Goal: Navigation & Orientation: Find specific page/section

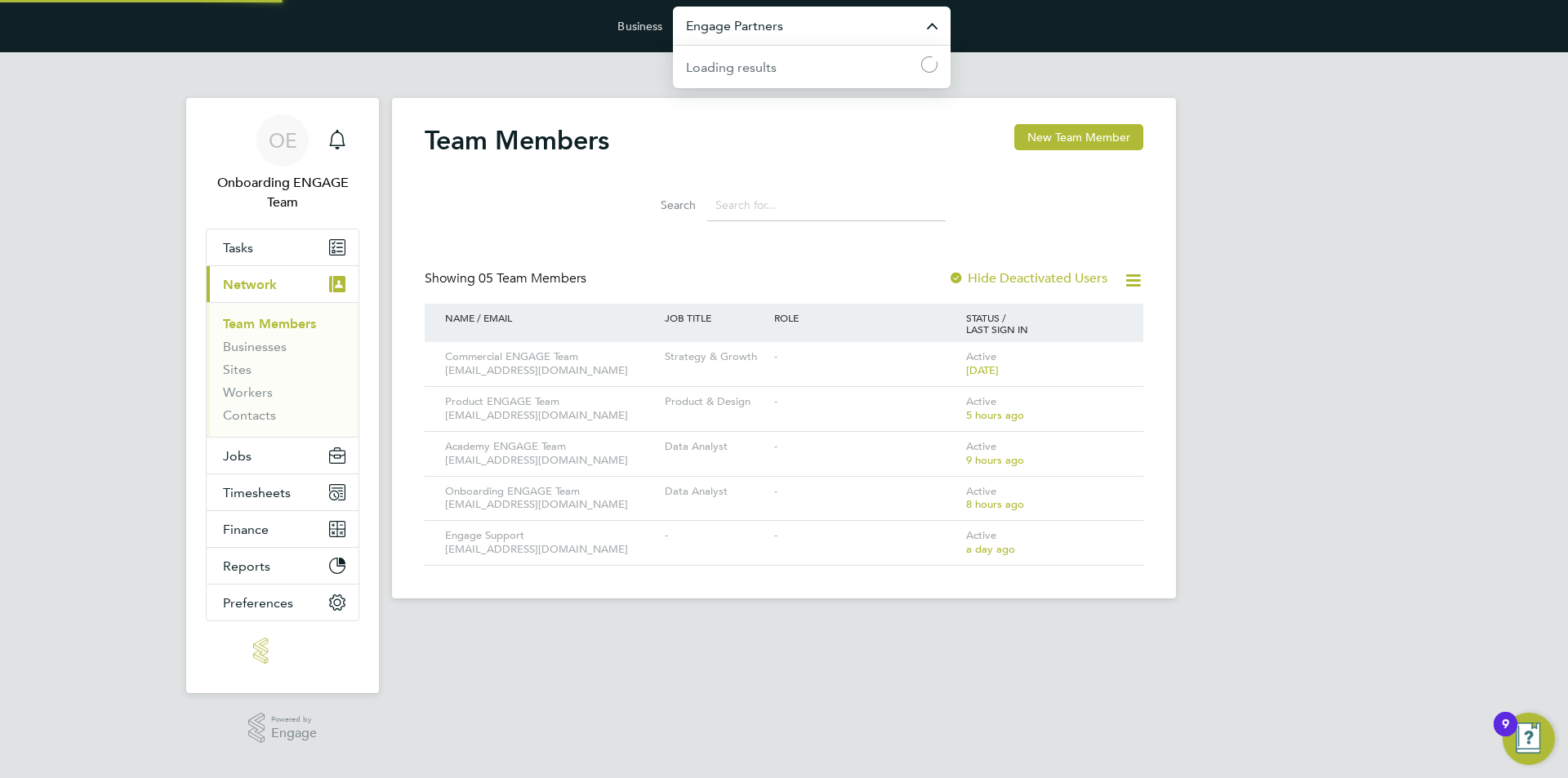
click at [823, 21] on input "Engage Partners" at bounding box center [812, 26] width 278 height 39
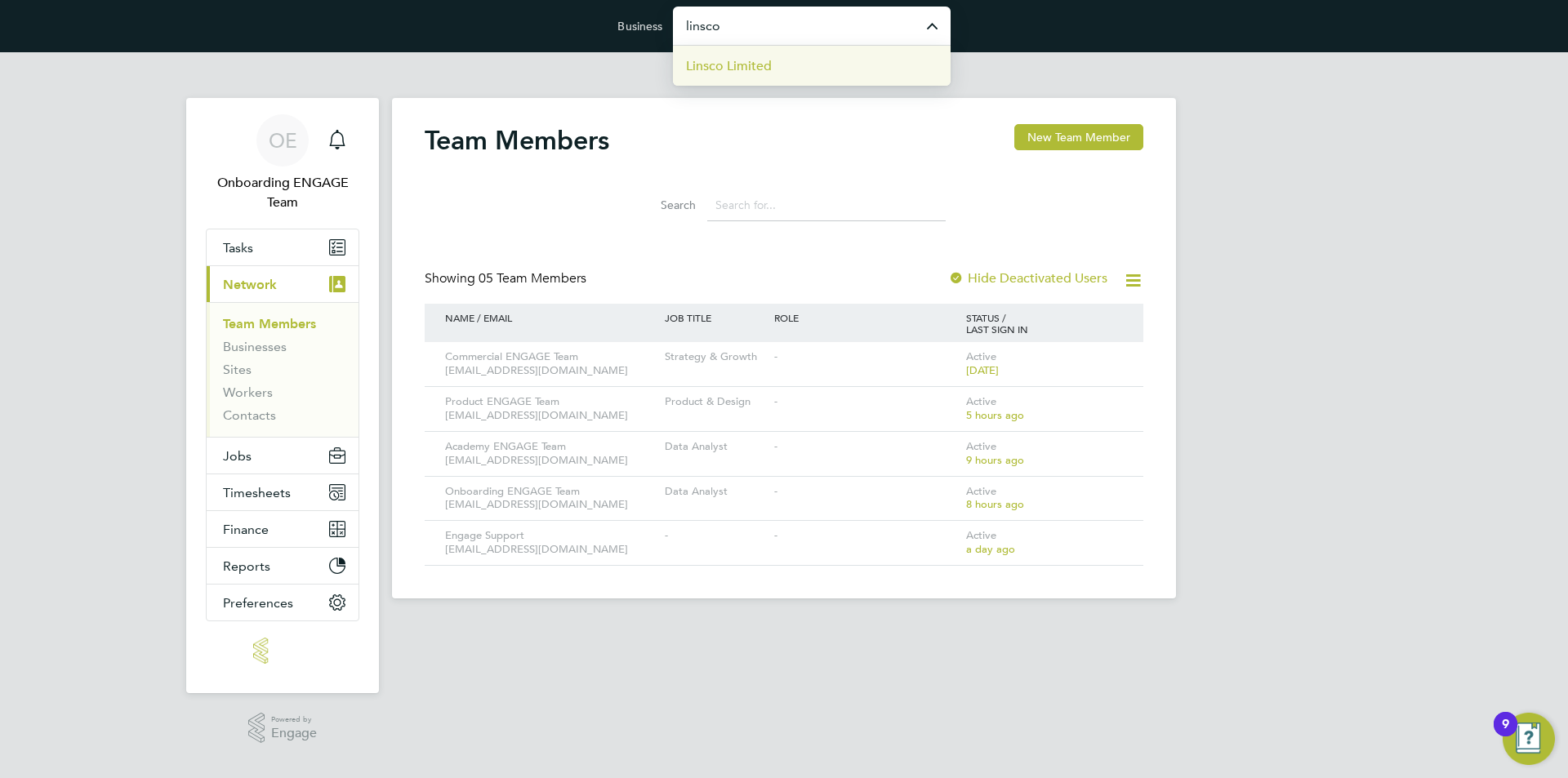
click at [816, 53] on li "Linsco Limited" at bounding box center [812, 65] width 278 height 40
type input "Linsco Limited"
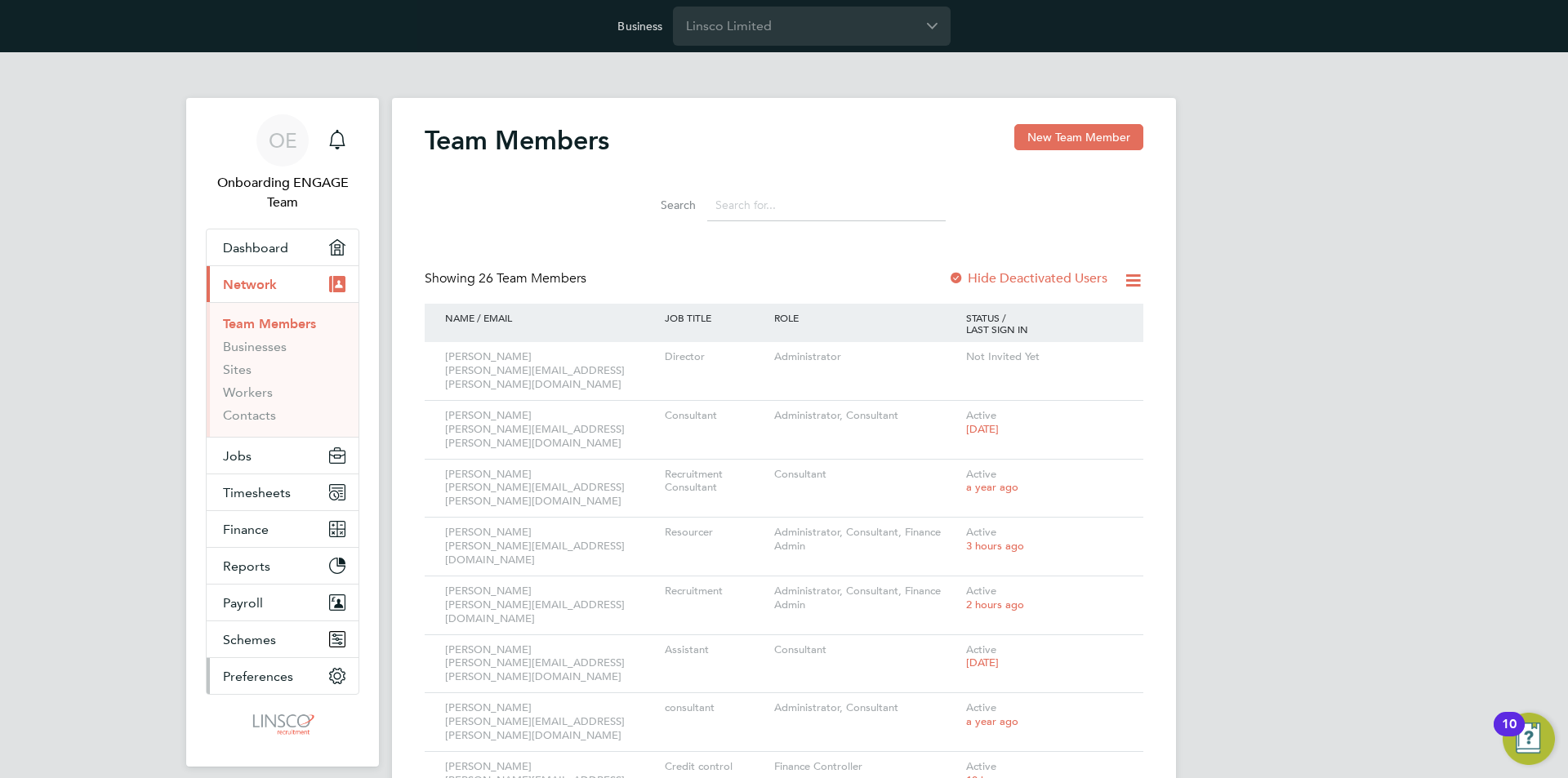
click at [250, 666] on button "Preferences" at bounding box center [282, 676] width 152 height 36
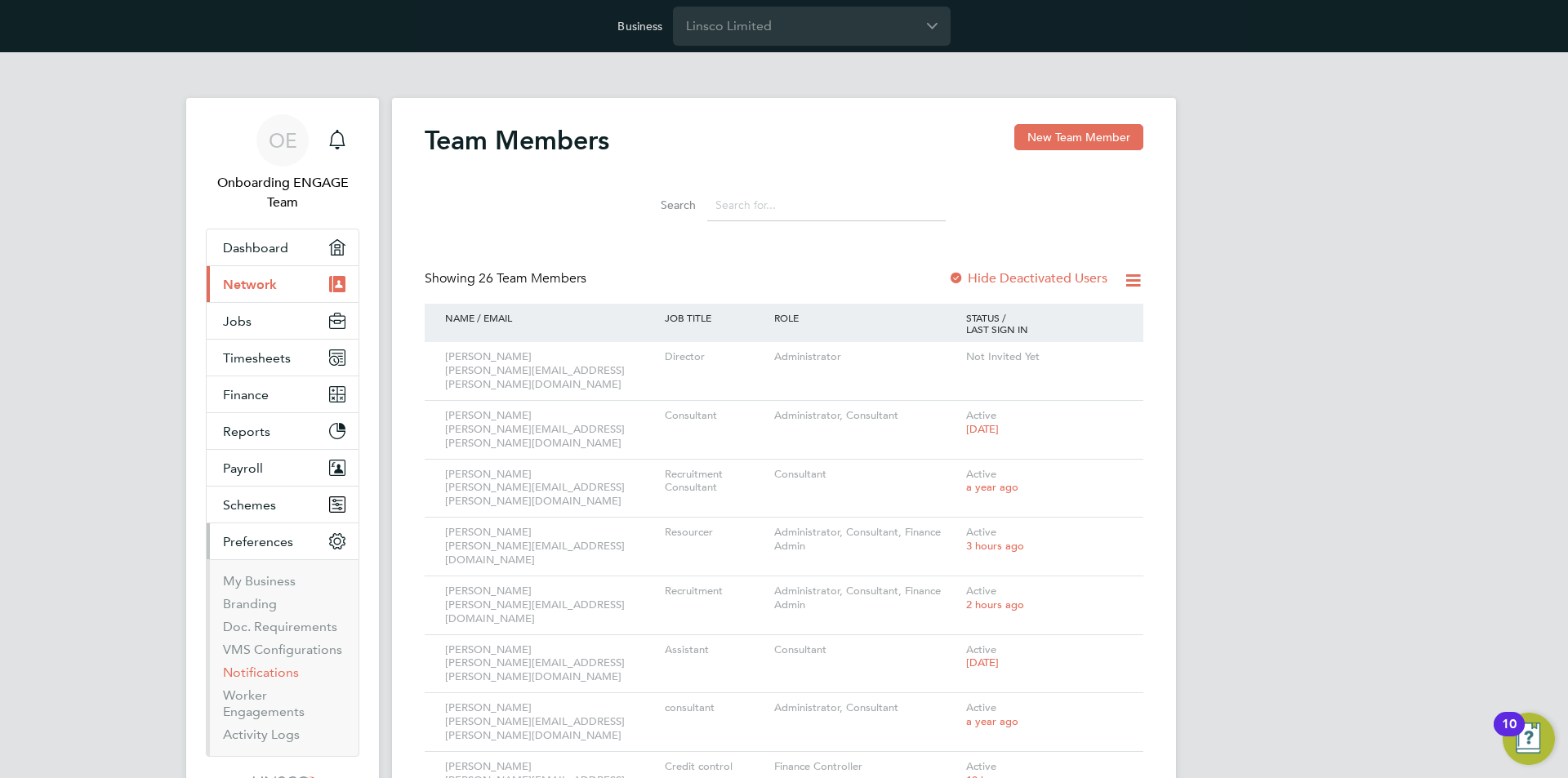
click at [273, 678] on link "Notifications" at bounding box center [261, 672] width 76 height 16
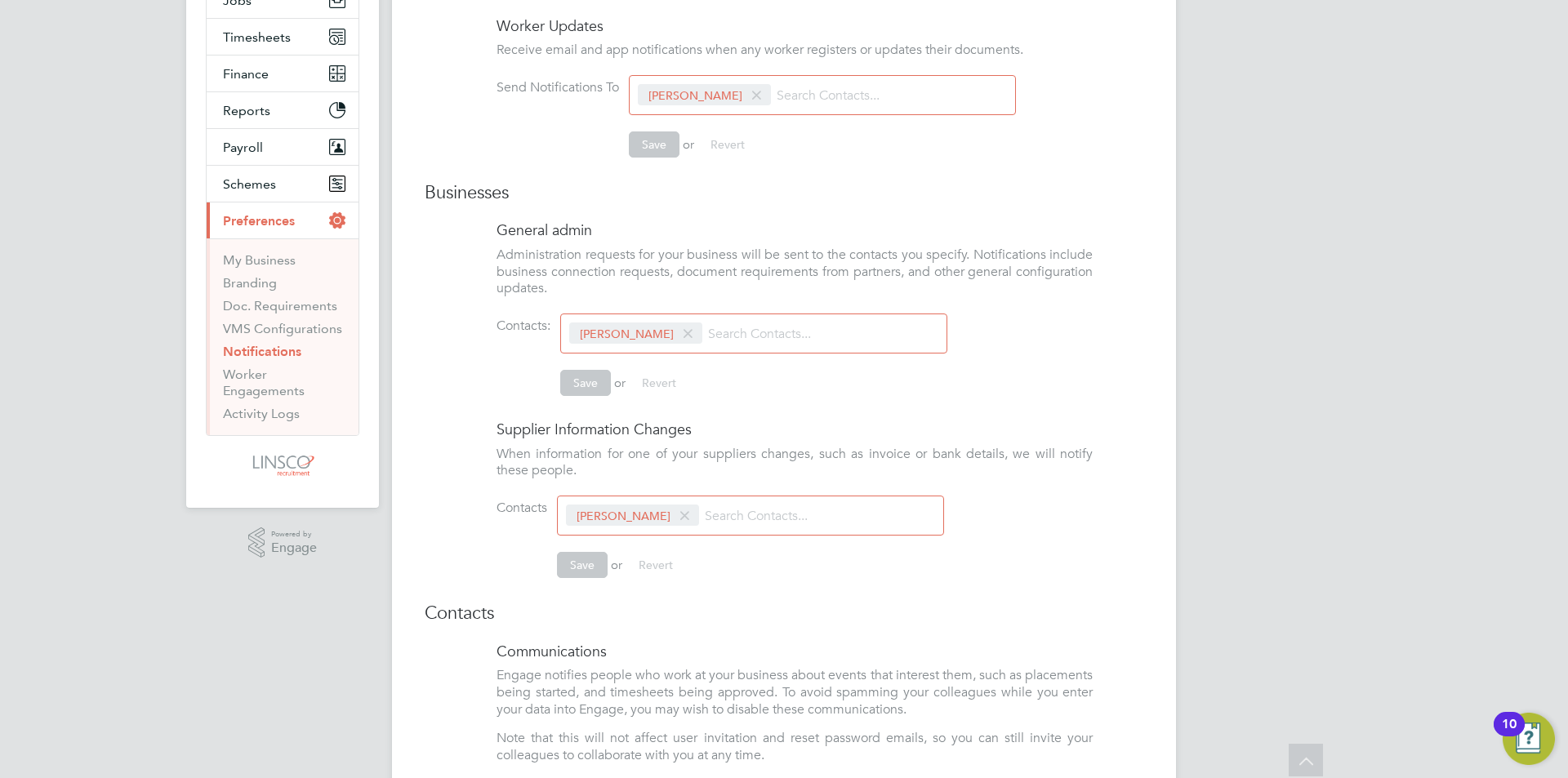
scroll to position [326, 0]
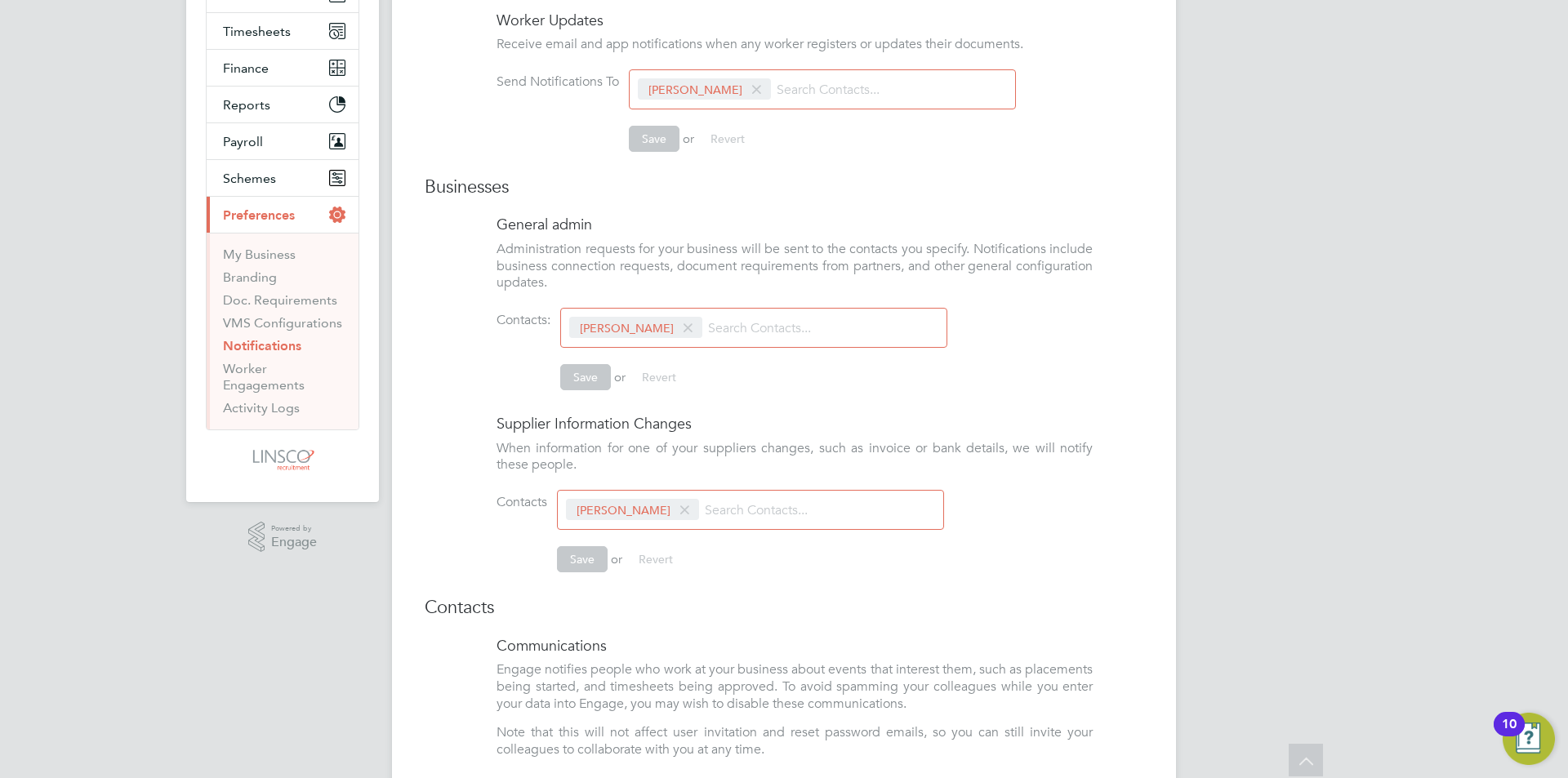
click at [824, 96] on input at bounding box center [868, 89] width 195 height 29
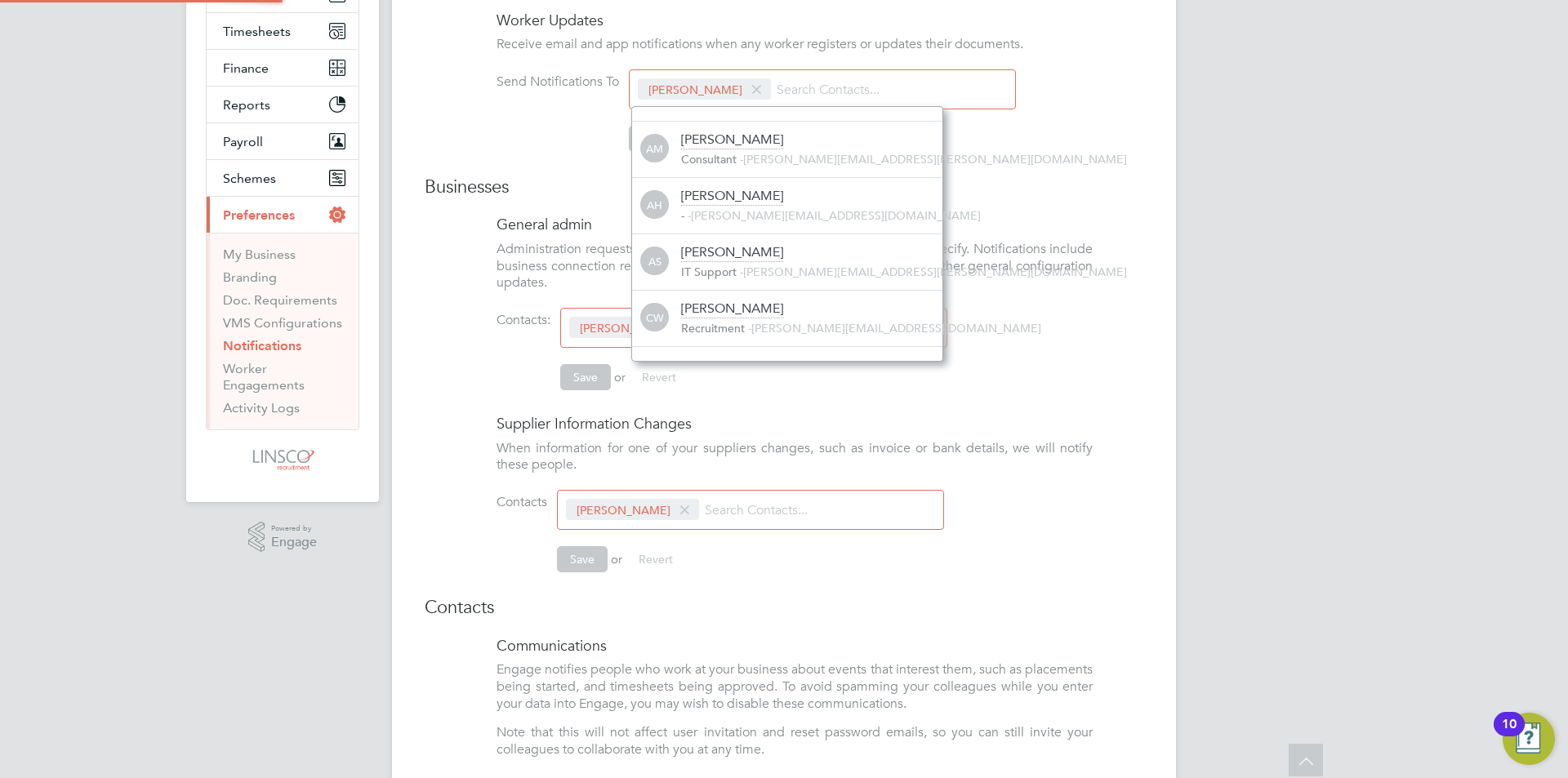
scroll to position [0, 0]
click at [1255, 174] on div "OE Onboarding ENGAGE Team Notifications Applications: Dashboard Network Team Me…" at bounding box center [784, 305] width 1568 height 1161
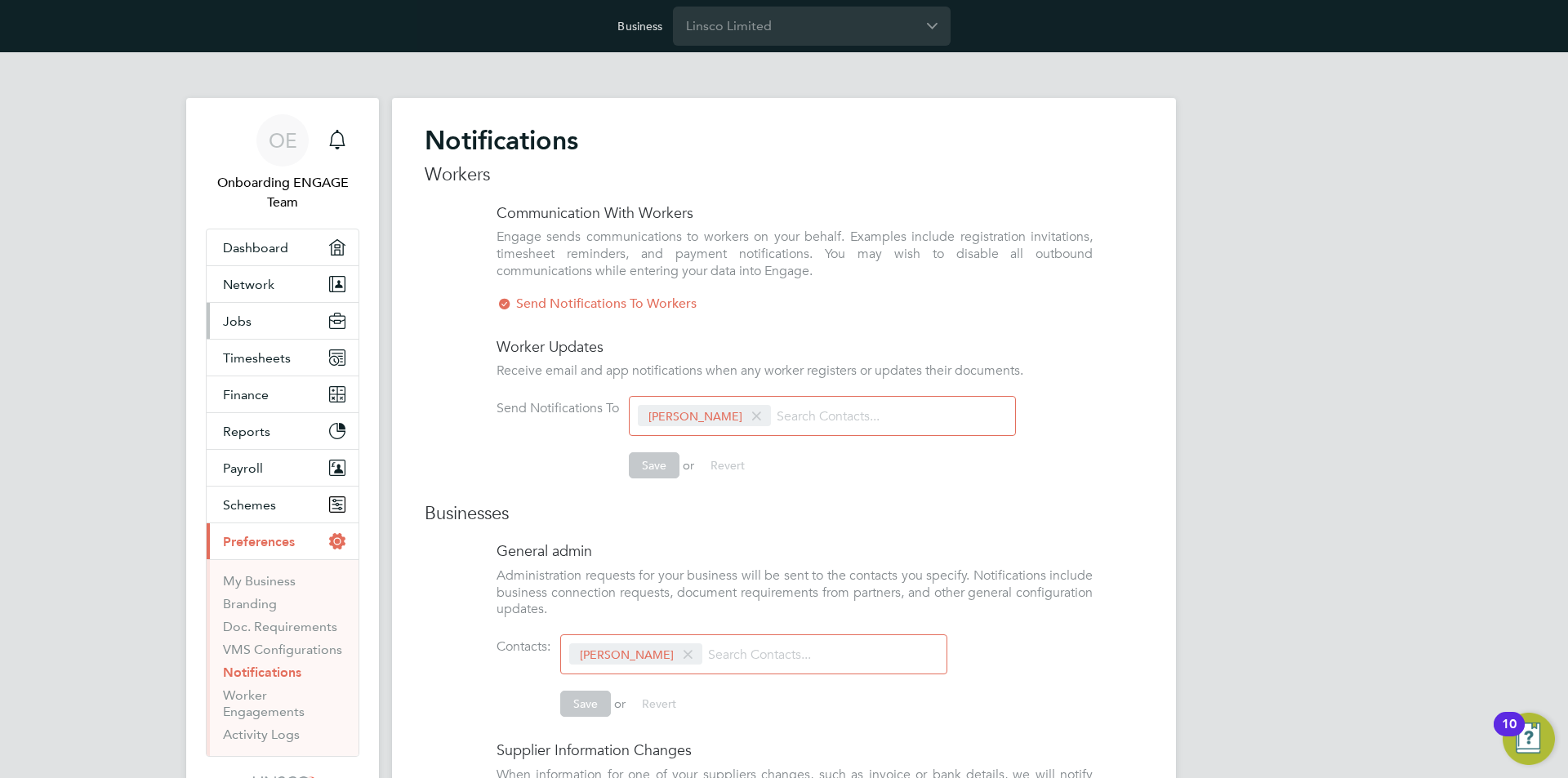
click at [260, 313] on button "Jobs" at bounding box center [282, 321] width 152 height 36
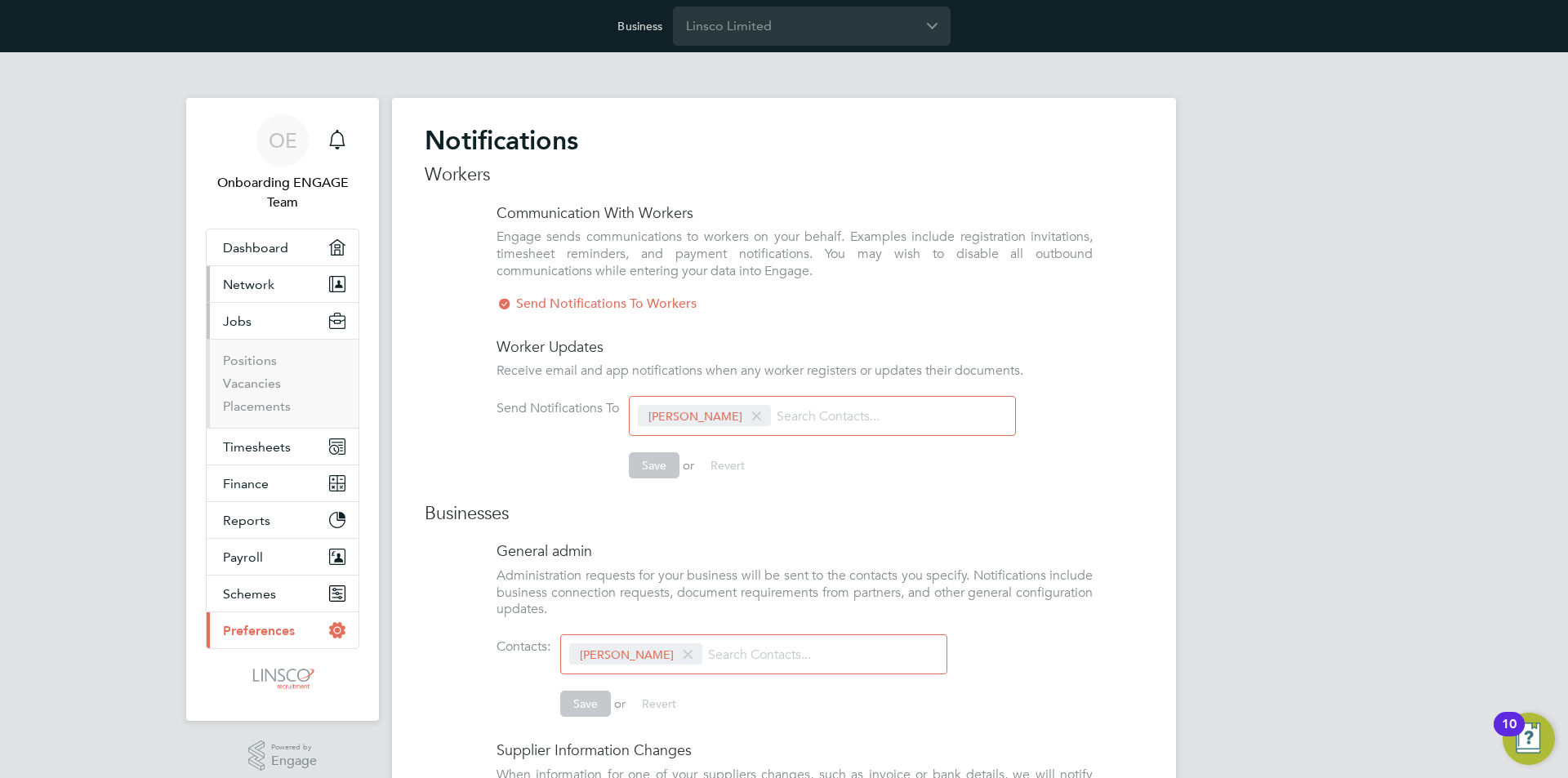
click at [253, 283] on span "Network" at bounding box center [249, 284] width 52 height 16
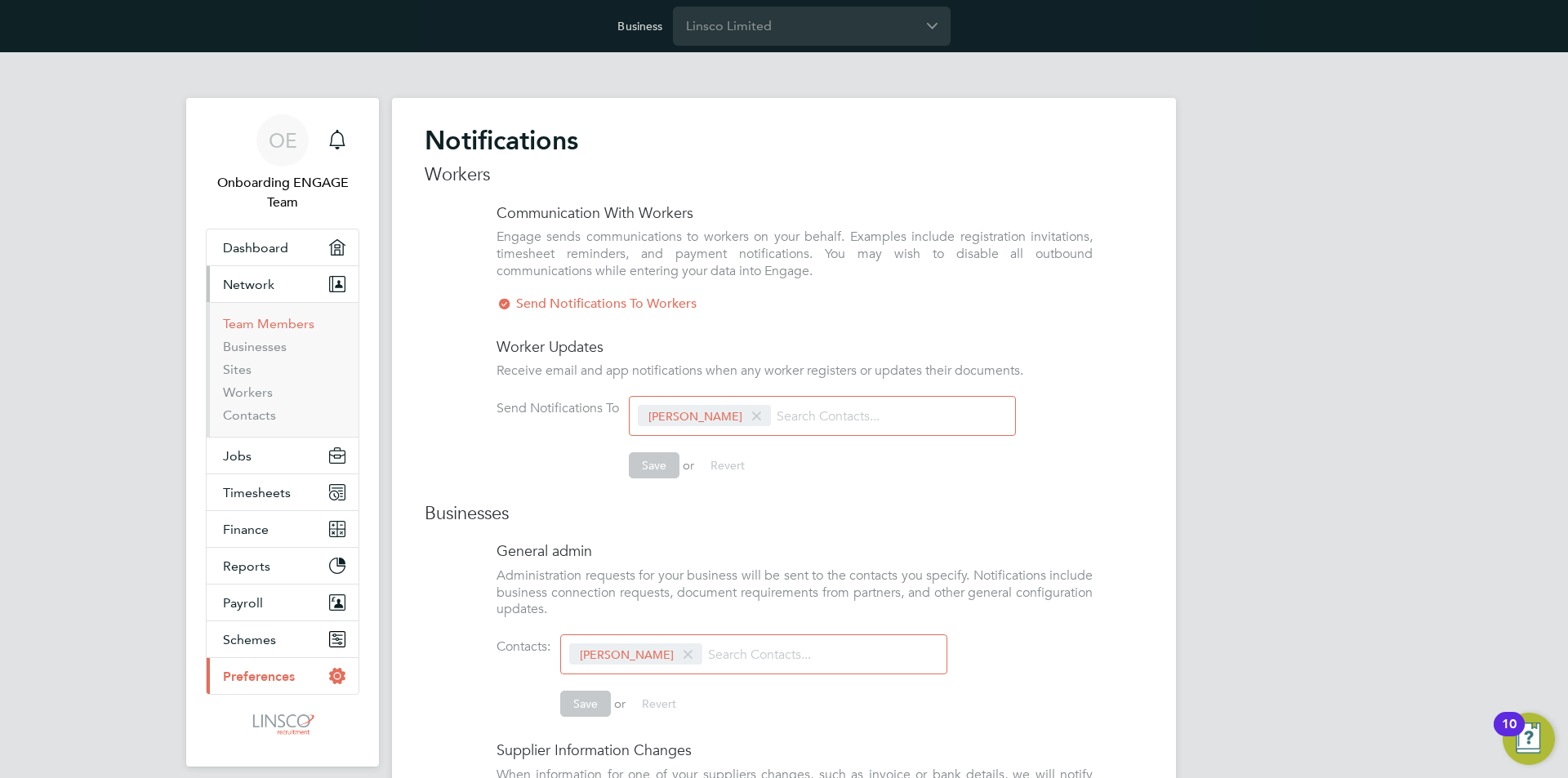
click at [264, 318] on link "Team Members" at bounding box center [268, 324] width 91 height 16
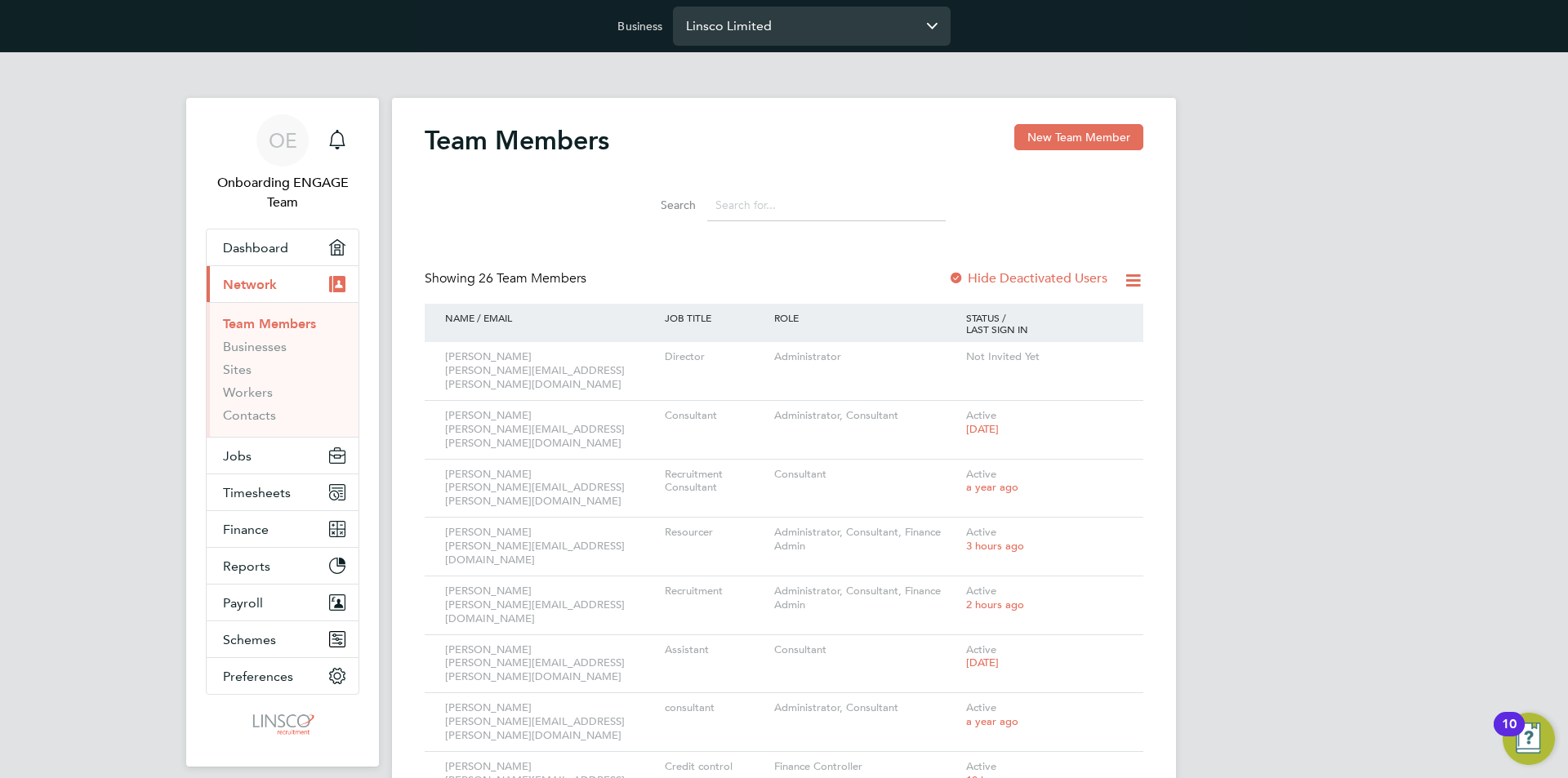
click at [829, 21] on input "Linsco Limited" at bounding box center [812, 26] width 278 height 39
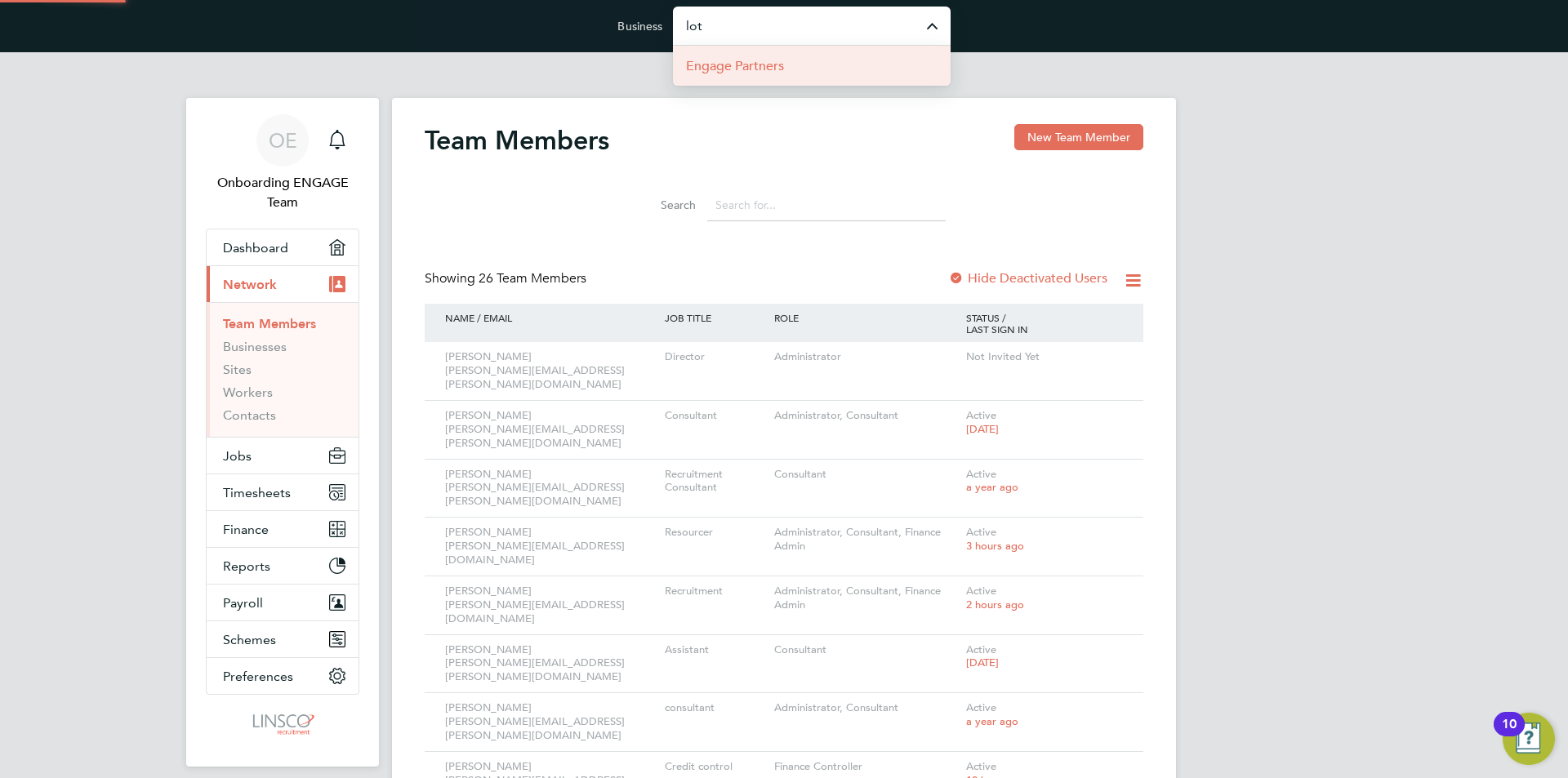
click at [795, 65] on li "Engage Partners" at bounding box center [812, 65] width 278 height 40
type input "Engage Partners"
